Goal: Task Accomplishment & Management: Complete application form

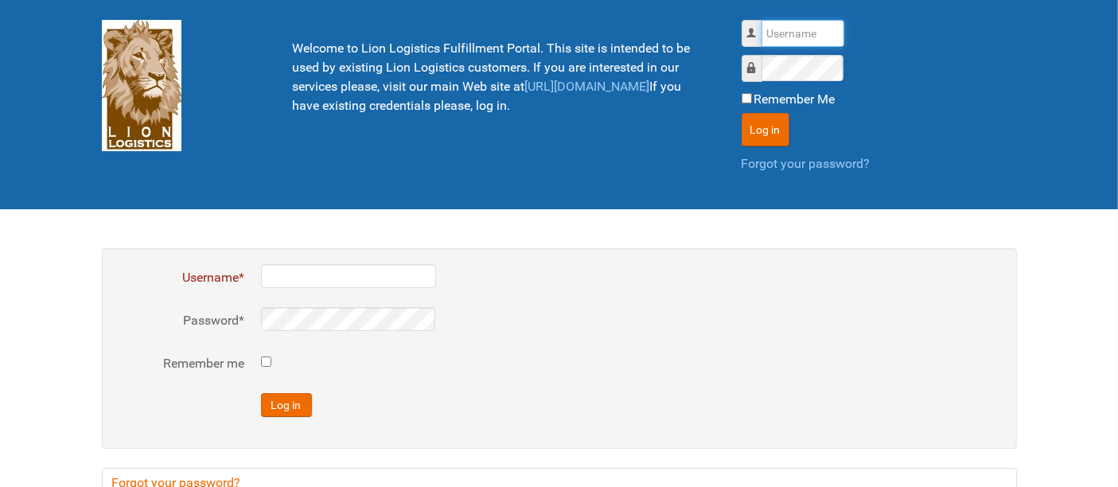
click at [793, 34] on input "Username" at bounding box center [803, 33] width 83 height 27
type input "al"
click at [742, 113] on button "Log in" at bounding box center [766, 129] width 48 height 33
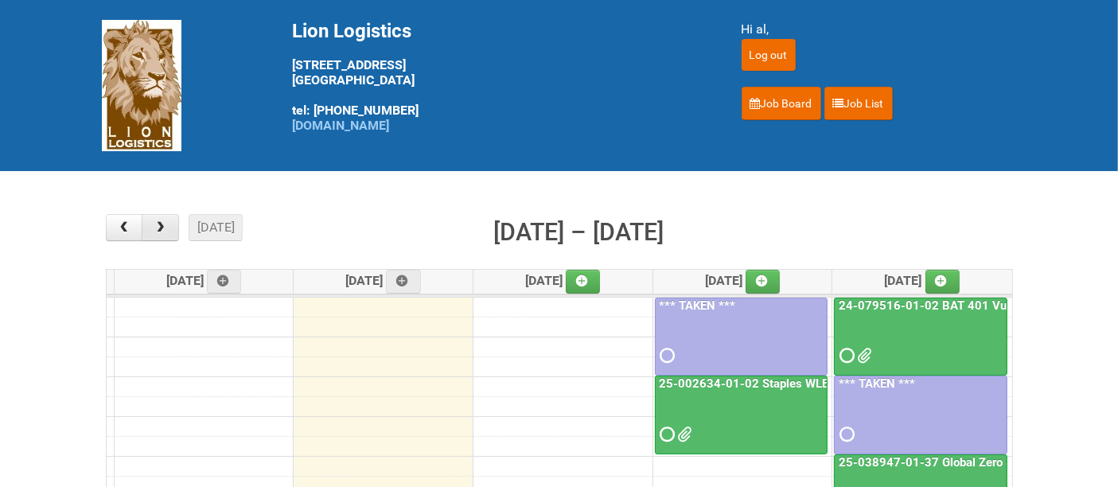
click at [169, 231] on button "button" at bounding box center [160, 227] width 37 height 27
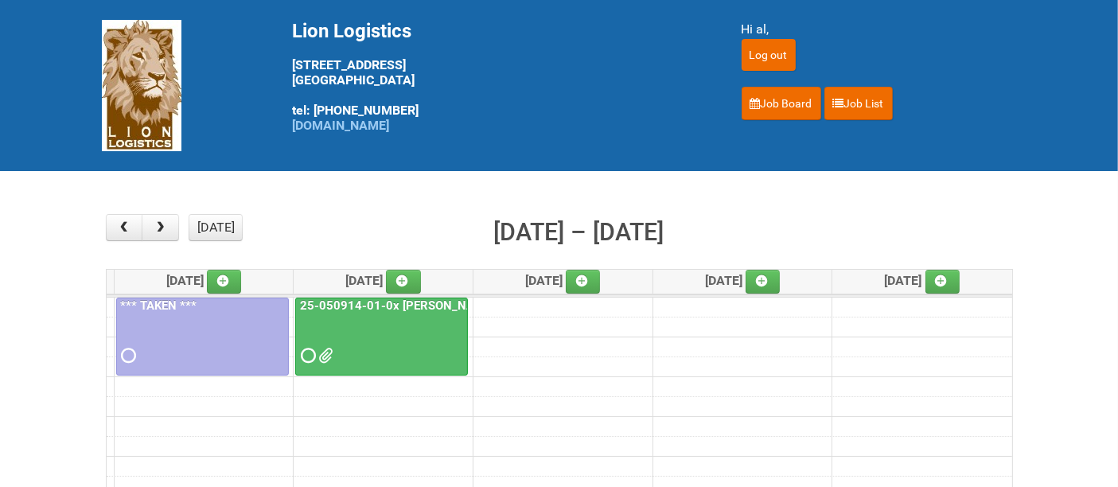
click at [345, 334] on div at bounding box center [381, 342] width 169 height 52
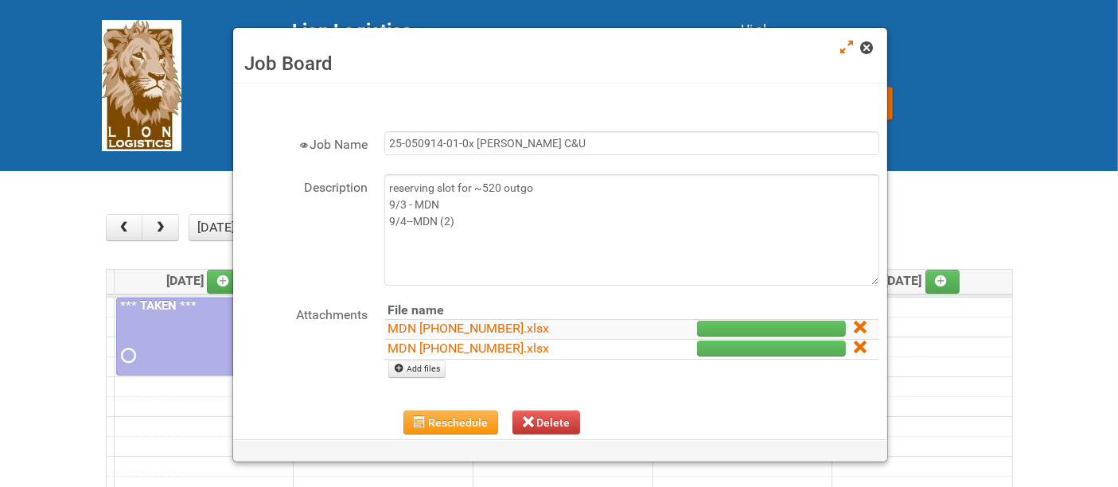
click at [873, 51] on link at bounding box center [868, 49] width 14 height 19
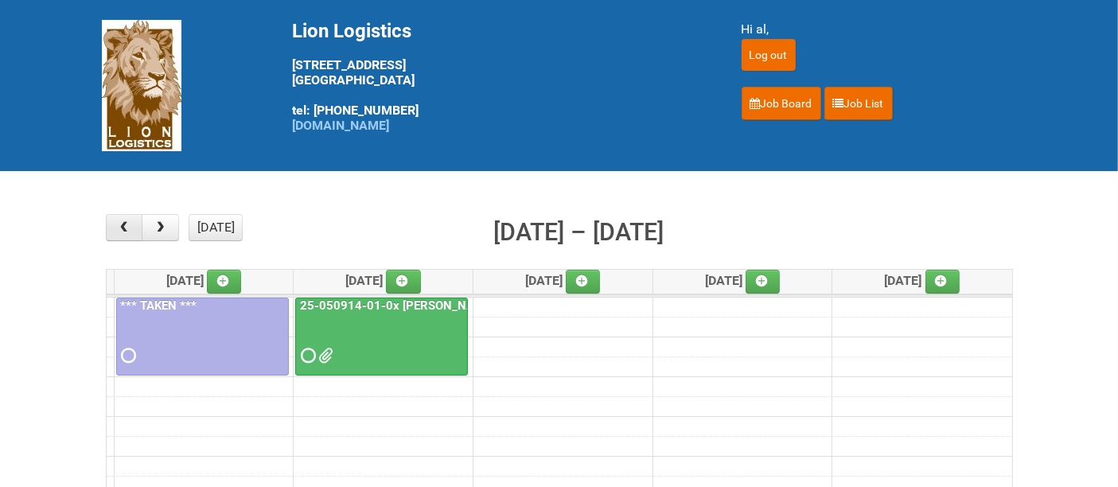
drag, startPoint x: 107, startPoint y: 216, endPoint x: 115, endPoint y: 223, distance: 9.6
click at [110, 218] on button "button" at bounding box center [124, 227] width 37 height 27
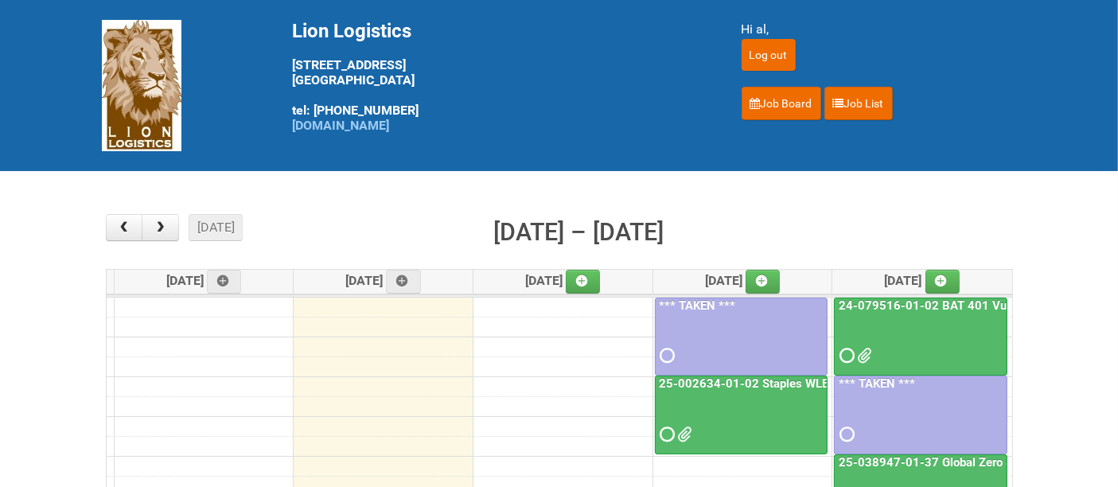
scroll to position [177, 0]
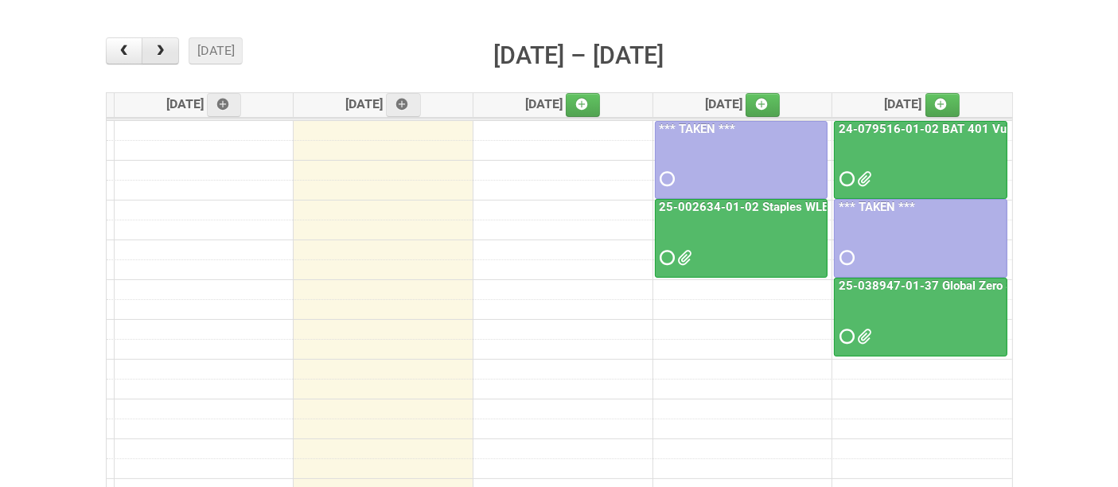
drag, startPoint x: 164, startPoint y: 51, endPoint x: 173, endPoint y: 53, distance: 9.1
click at [164, 50] on span "button" at bounding box center [160, 51] width 15 height 13
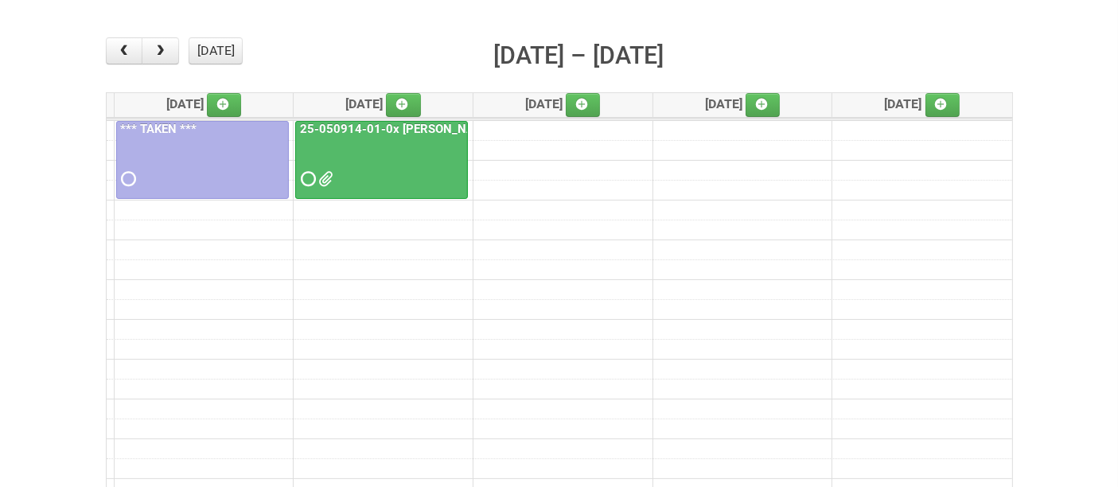
click at [380, 142] on div at bounding box center [381, 165] width 169 height 52
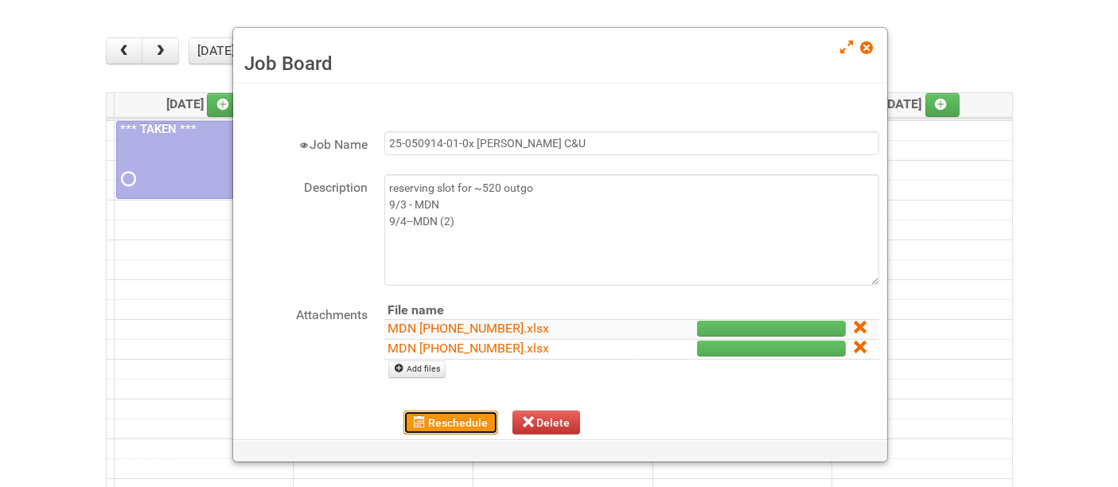
click at [452, 417] on button "Reschedule" at bounding box center [450, 423] width 95 height 24
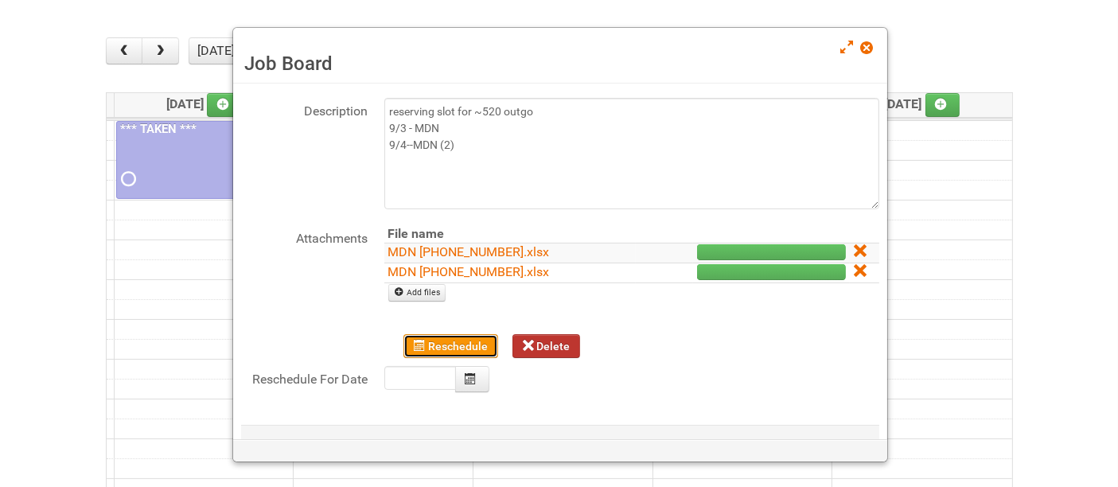
scroll to position [140, 0]
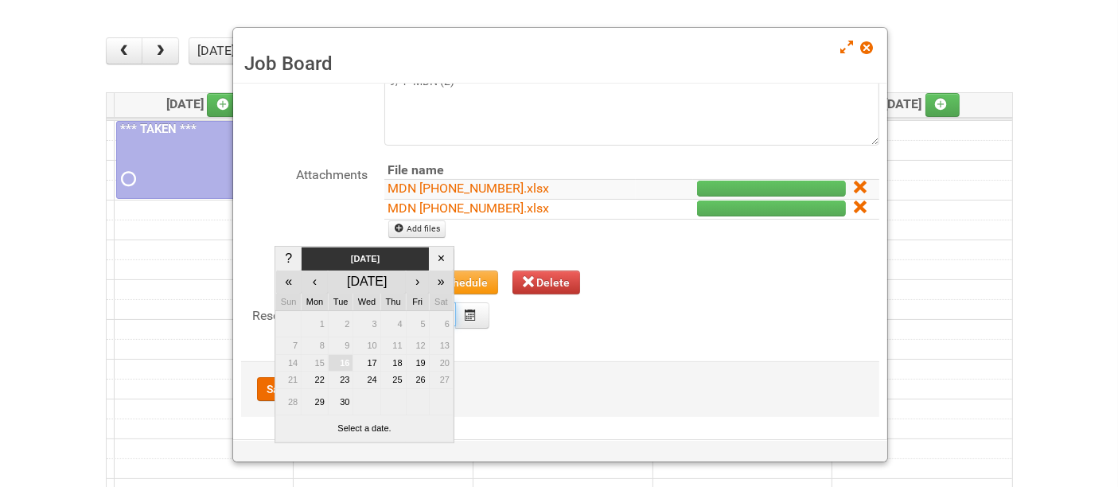
click at [427, 309] on body "Lion Logistics [STREET_ADDRESS] tel: [PHONE_NUMBER] [DOMAIN_NAME] Hi al, Log ou…" at bounding box center [559, 308] width 1118 height 970
click at [423, 356] on td "19" at bounding box center [417, 363] width 23 height 18
type input "[DATE]"
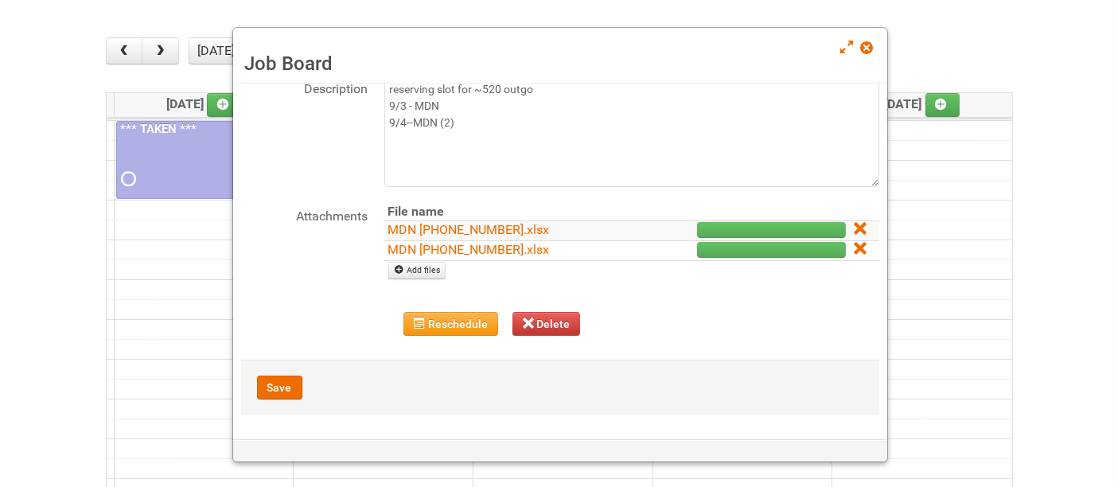
scroll to position [97, 0]
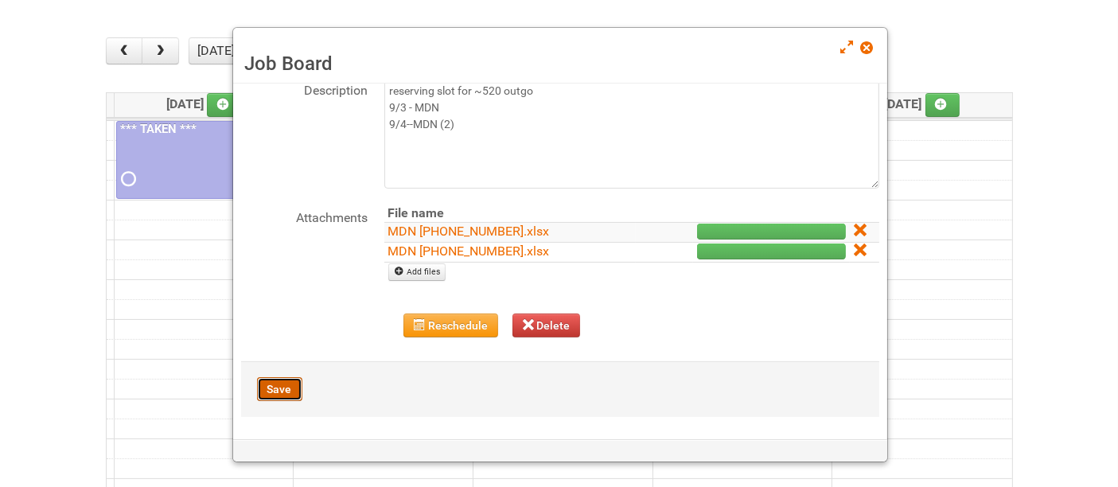
click at [275, 389] on button "Save" at bounding box center [279, 389] width 45 height 24
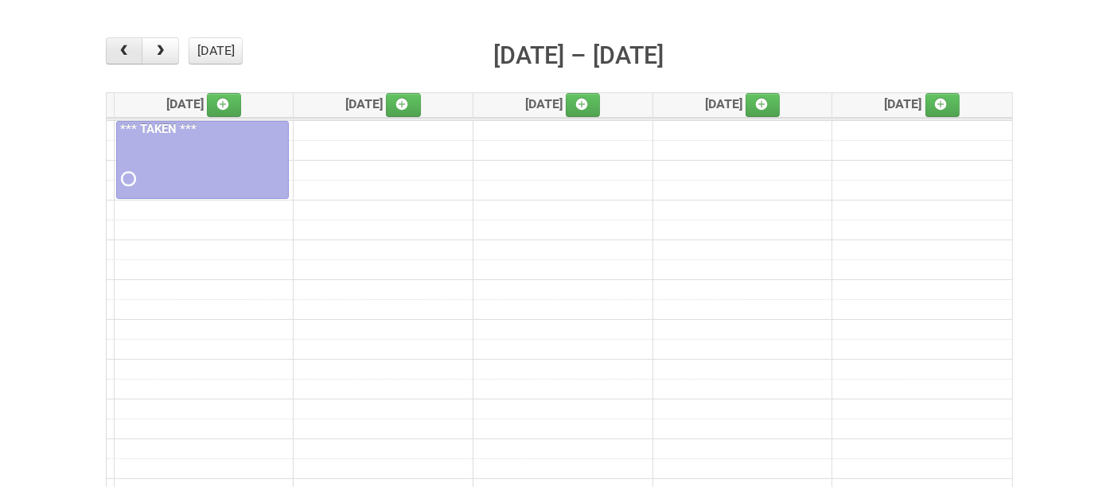
click at [123, 60] on button "button" at bounding box center [124, 50] width 37 height 27
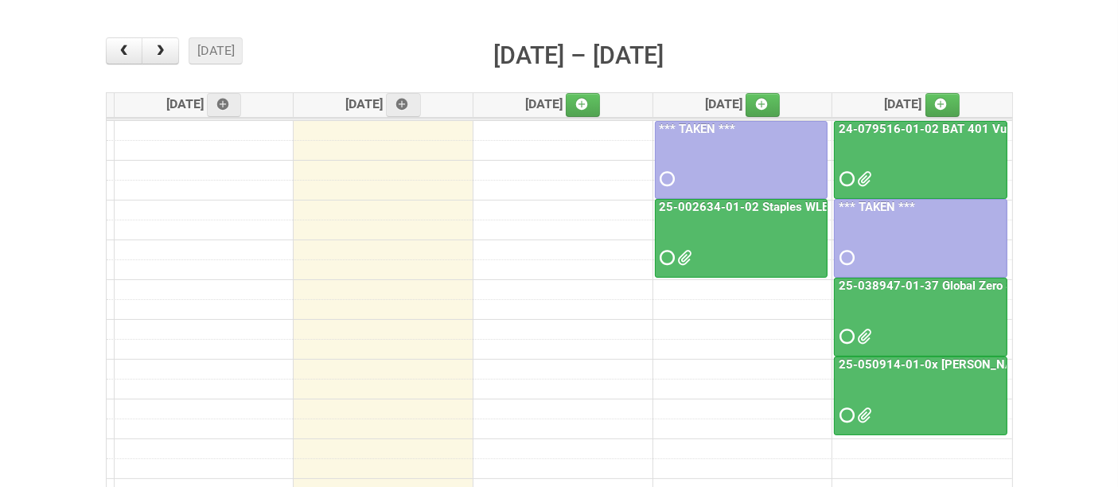
click at [922, 380] on div at bounding box center [921, 402] width 170 height 52
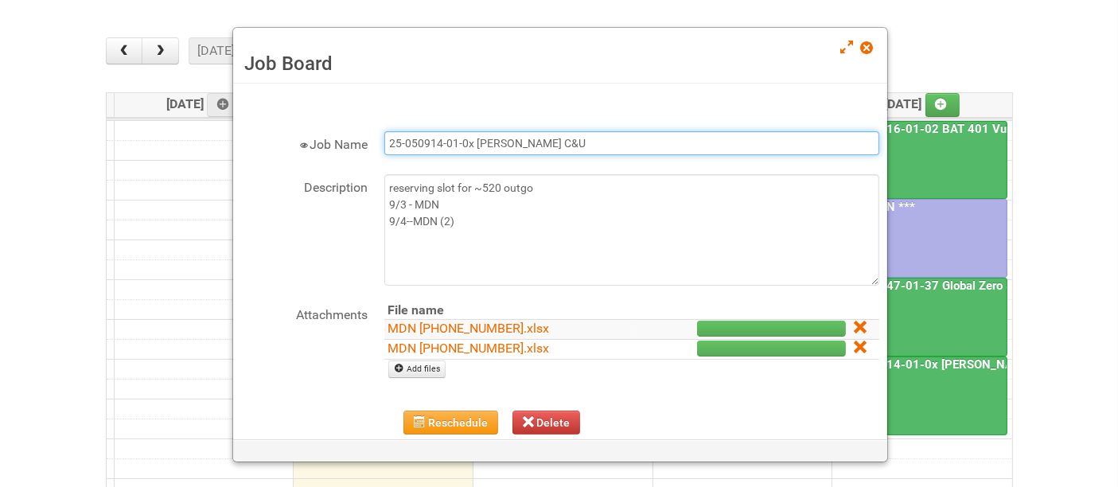
drag, startPoint x: 466, startPoint y: 146, endPoint x: 522, endPoint y: 88, distance: 81.0
click at [474, 135] on input "25-050914-01-0x [PERSON_NAME] C&U" at bounding box center [631, 143] width 495 height 24
type input "25-050914-01-01 [PERSON_NAME] C&U"
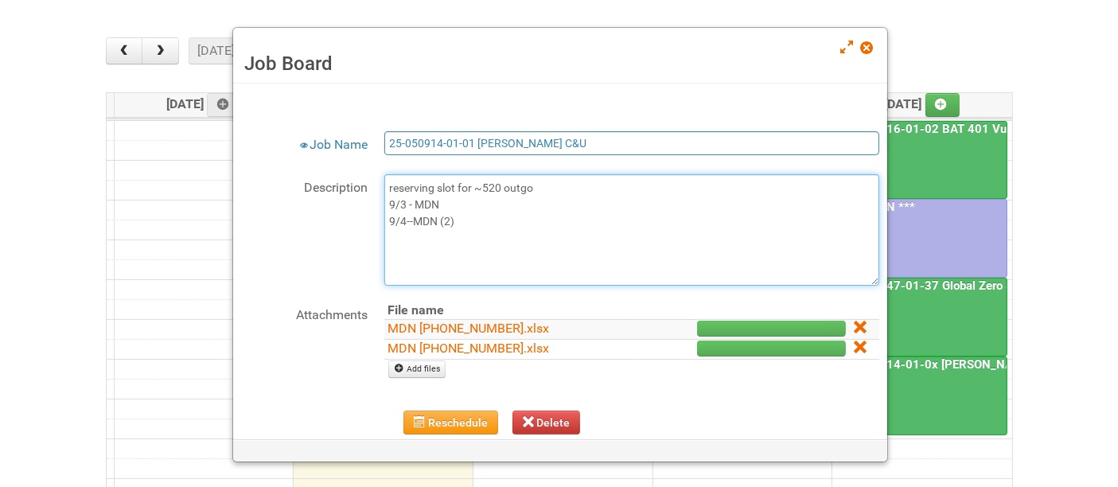
click at [512, 212] on textarea "reserving slot for ~520 outgo 9/3 - MDN 9/4--MDN (2)" at bounding box center [631, 229] width 495 height 111
type textarea "reserving slot for ~520 outgo 9/3 - MDN 9/4--MDN (2) 9/16 - LPF/insert"
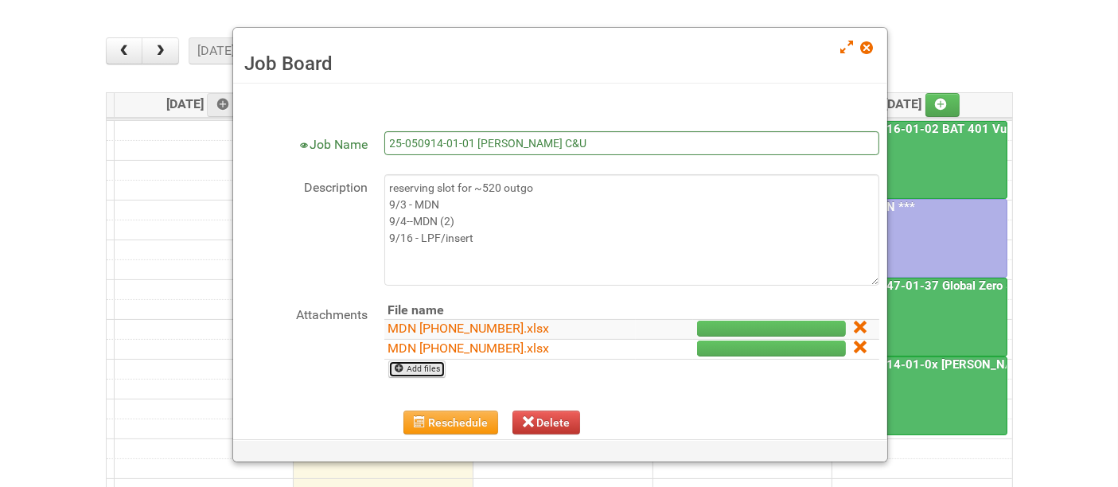
click at [415, 360] on link "Add files" at bounding box center [417, 369] width 58 height 18
type input "C:\fakepath\LPF 25-050914-01-01.xlsx"
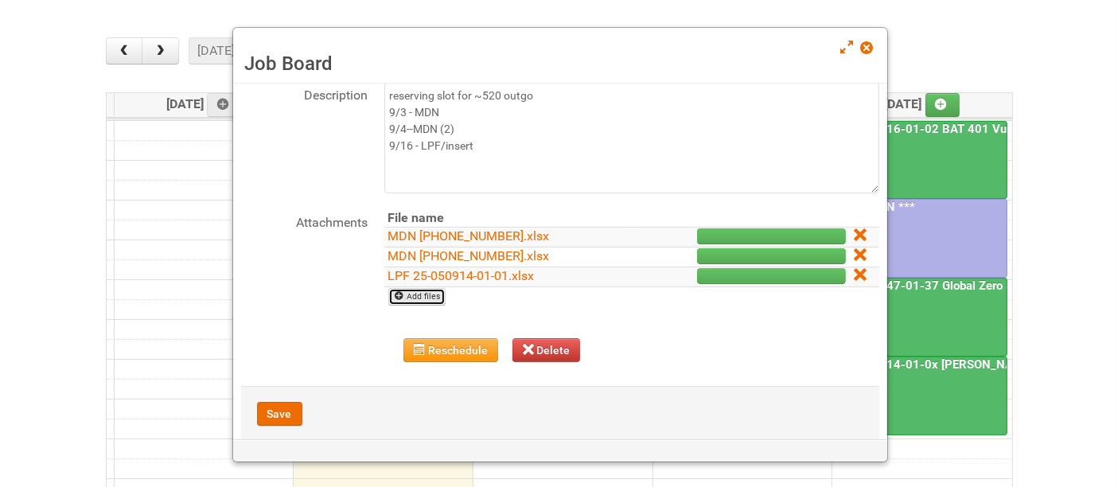
scroll to position [116, 0]
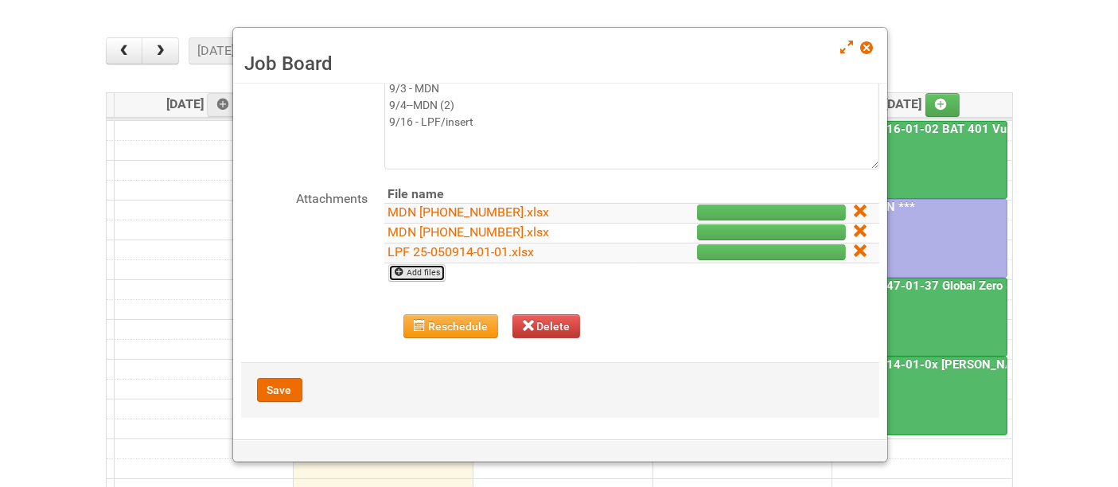
click at [401, 276] on link "Add files" at bounding box center [417, 273] width 58 height 18
type input "C:\fakepath\Additional Product Insert.pdf"
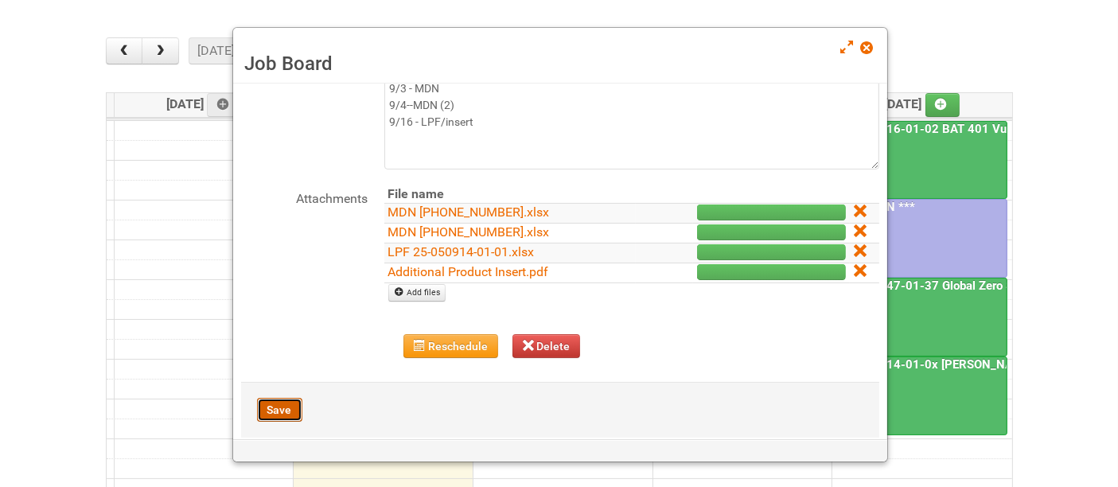
click at [284, 409] on button "Save" at bounding box center [279, 410] width 45 height 24
